Goal: Task Accomplishment & Management: Manage account settings

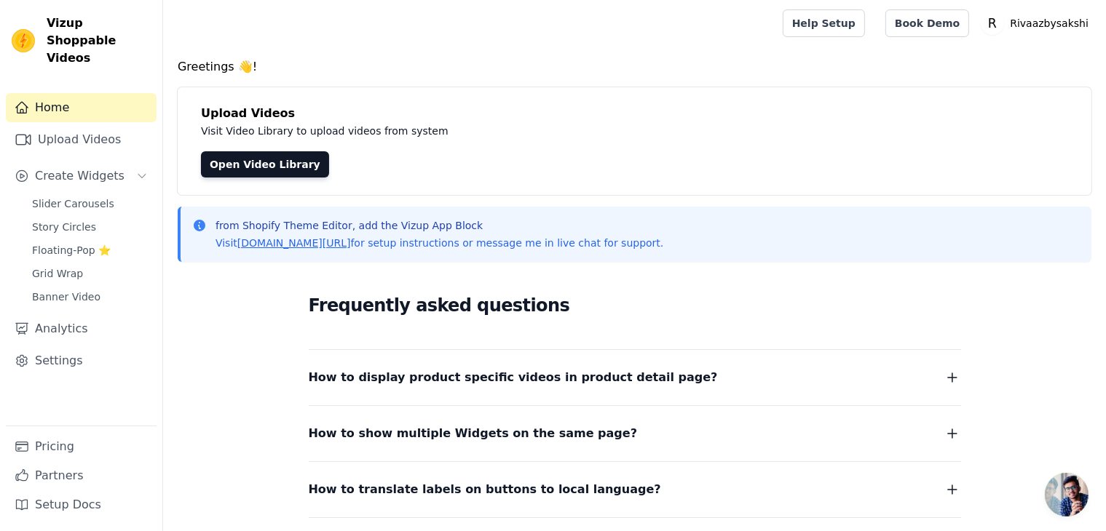
scroll to position [161, 0]
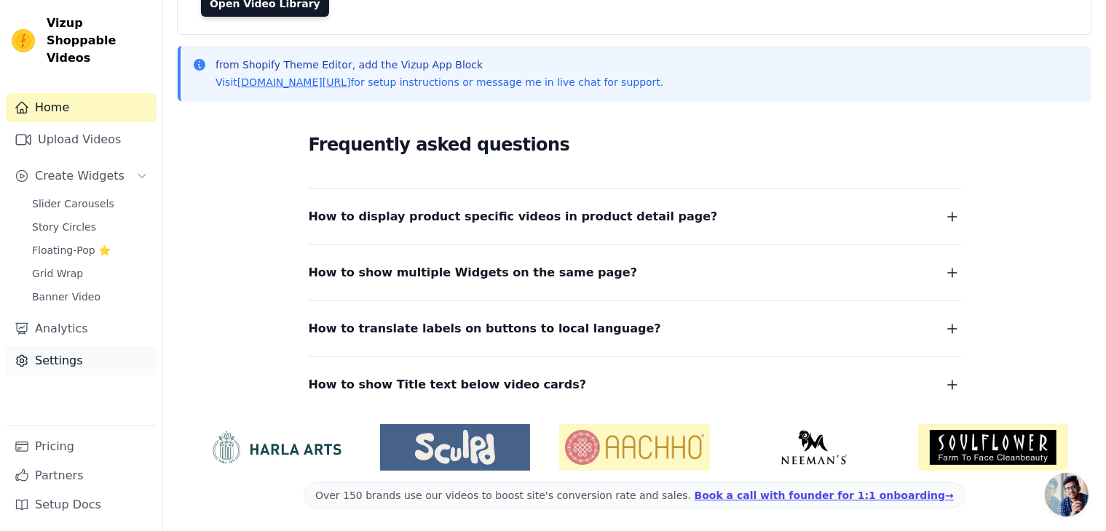
click at [77, 347] on link "Settings" at bounding box center [81, 361] width 151 height 29
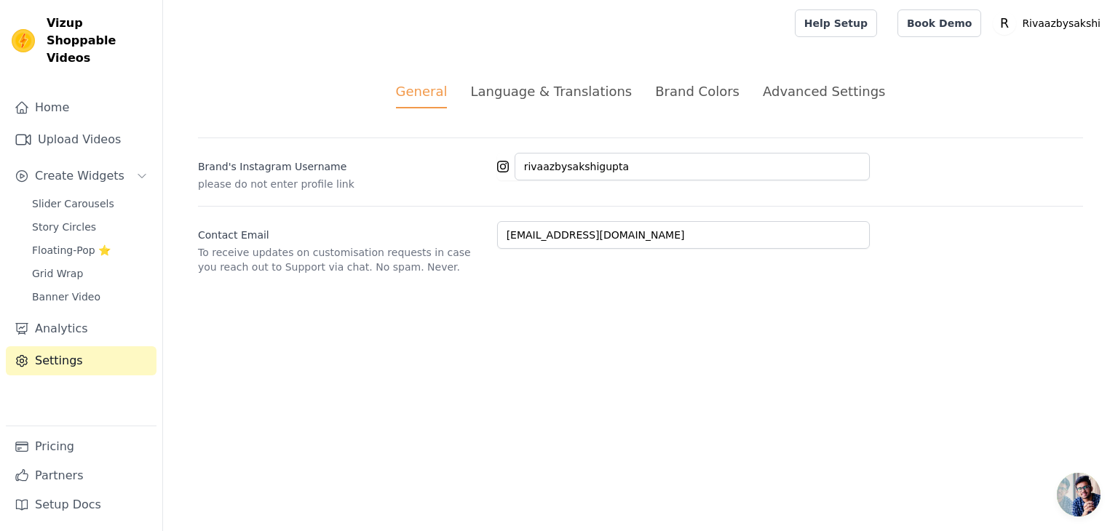
click at [568, 94] on div "Language & Translations" at bounding box center [551, 92] width 162 height 20
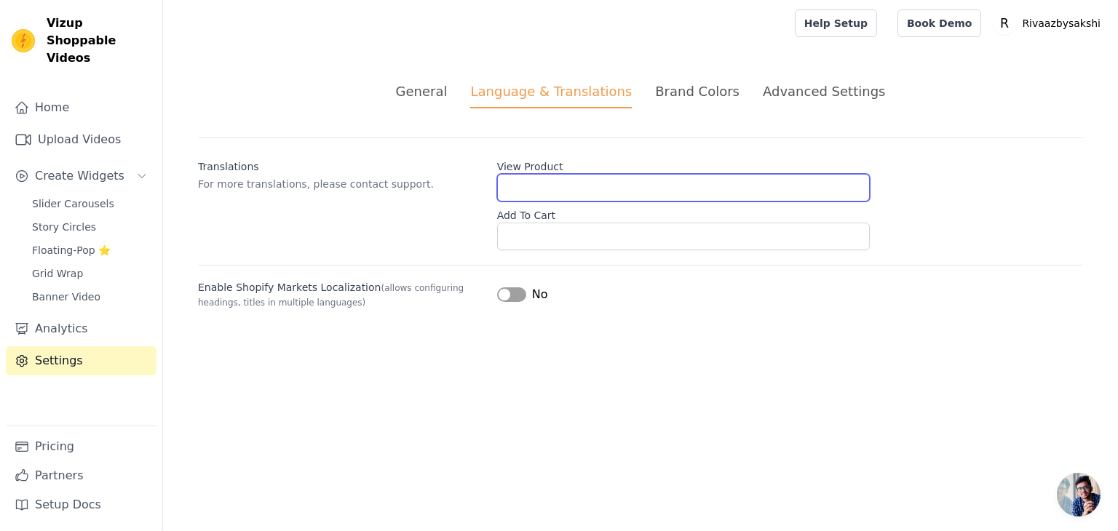
click at [558, 187] on input "View Product" at bounding box center [683, 188] width 373 height 28
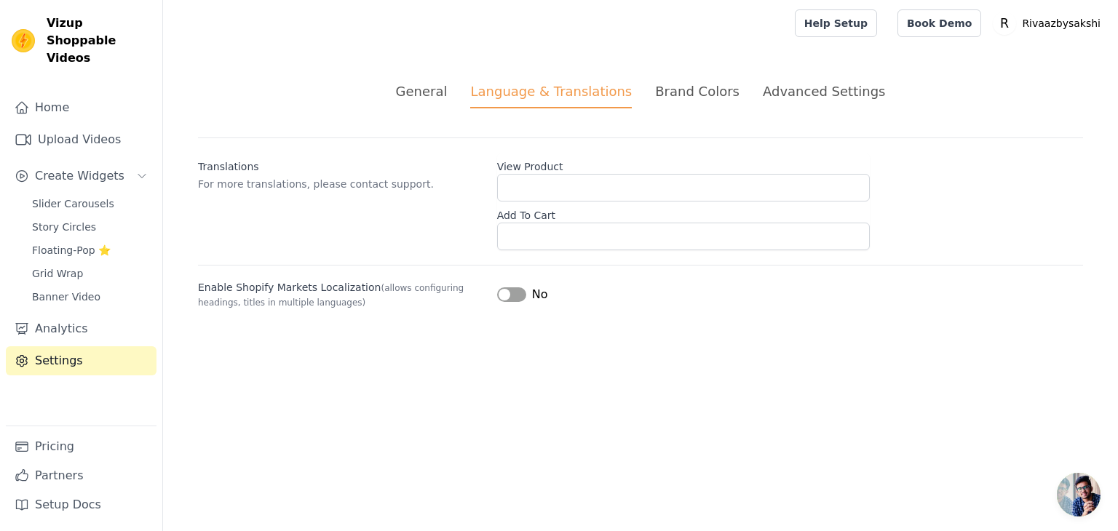
click at [703, 105] on li "Brand Colors" at bounding box center [697, 95] width 84 height 27
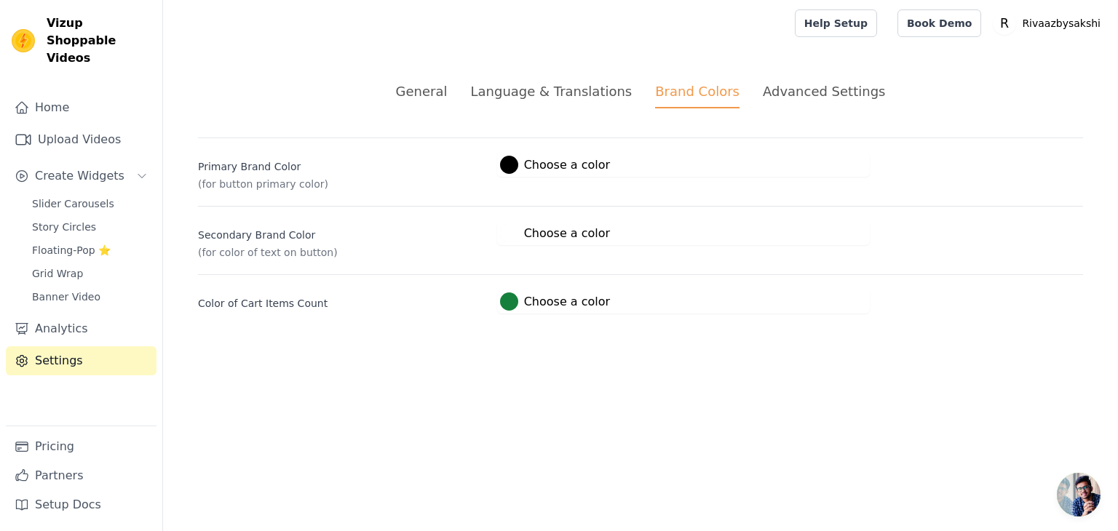
click at [826, 87] on div "Advanced Settings" at bounding box center [824, 92] width 122 height 20
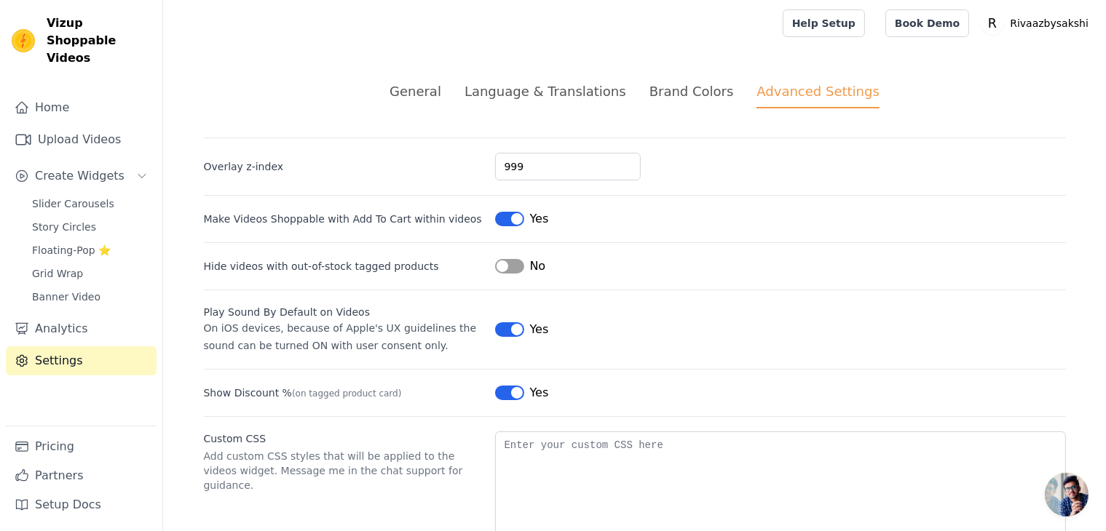
scroll to position [63, 0]
